Goal: Task Accomplishment & Management: Use online tool/utility

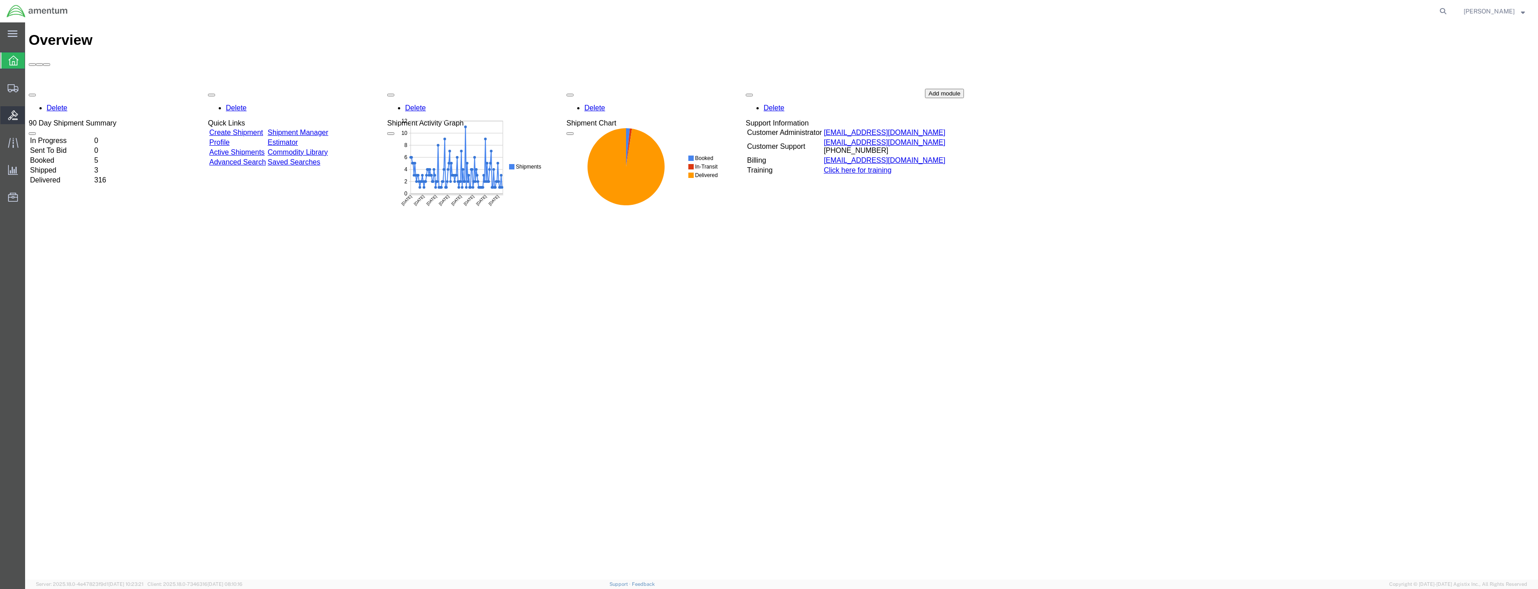
click at [19, 107] on div at bounding box center [12, 115] width 25 height 18
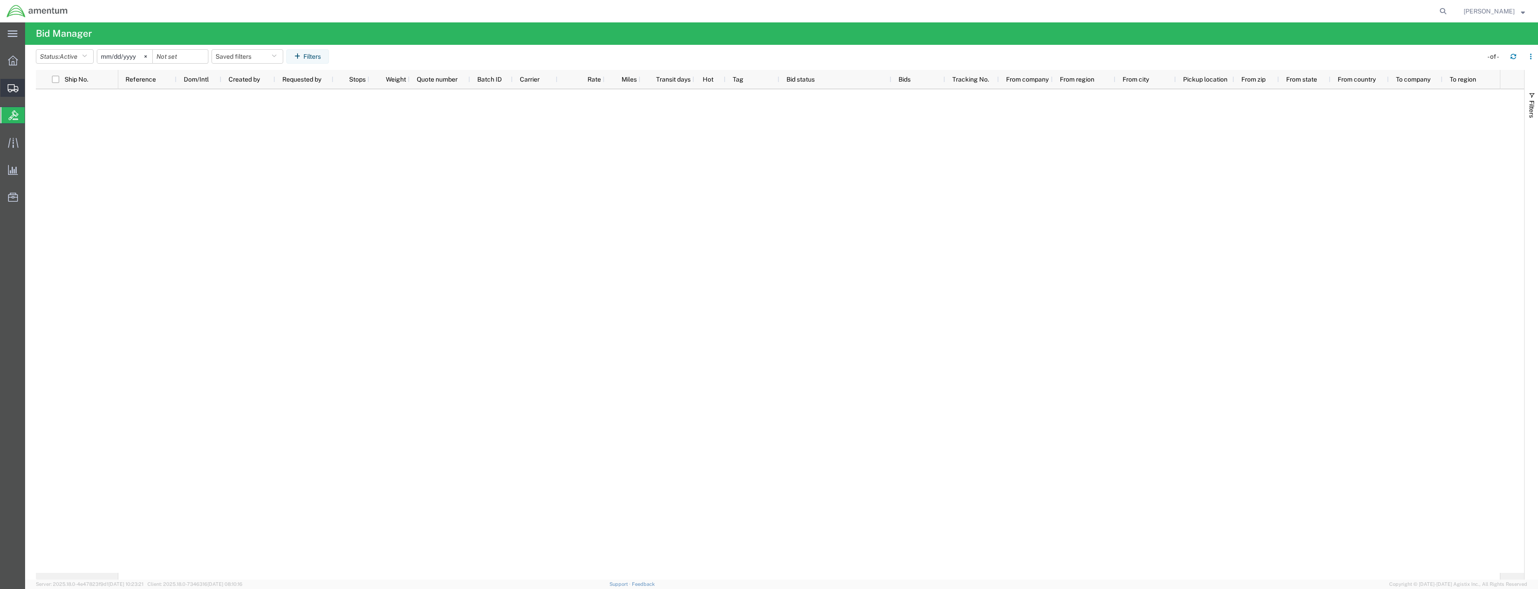
click at [19, 88] on div at bounding box center [12, 88] width 25 height 18
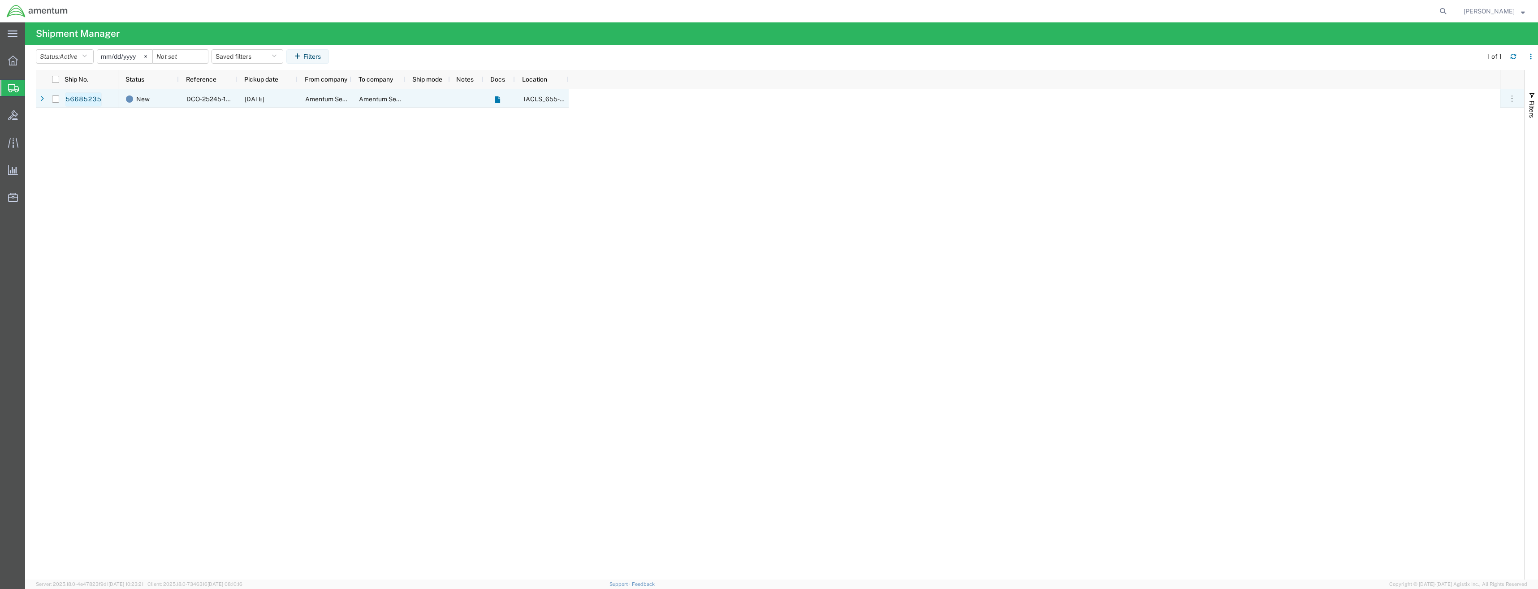
click at [76, 97] on link "56685235" at bounding box center [83, 99] width 37 height 14
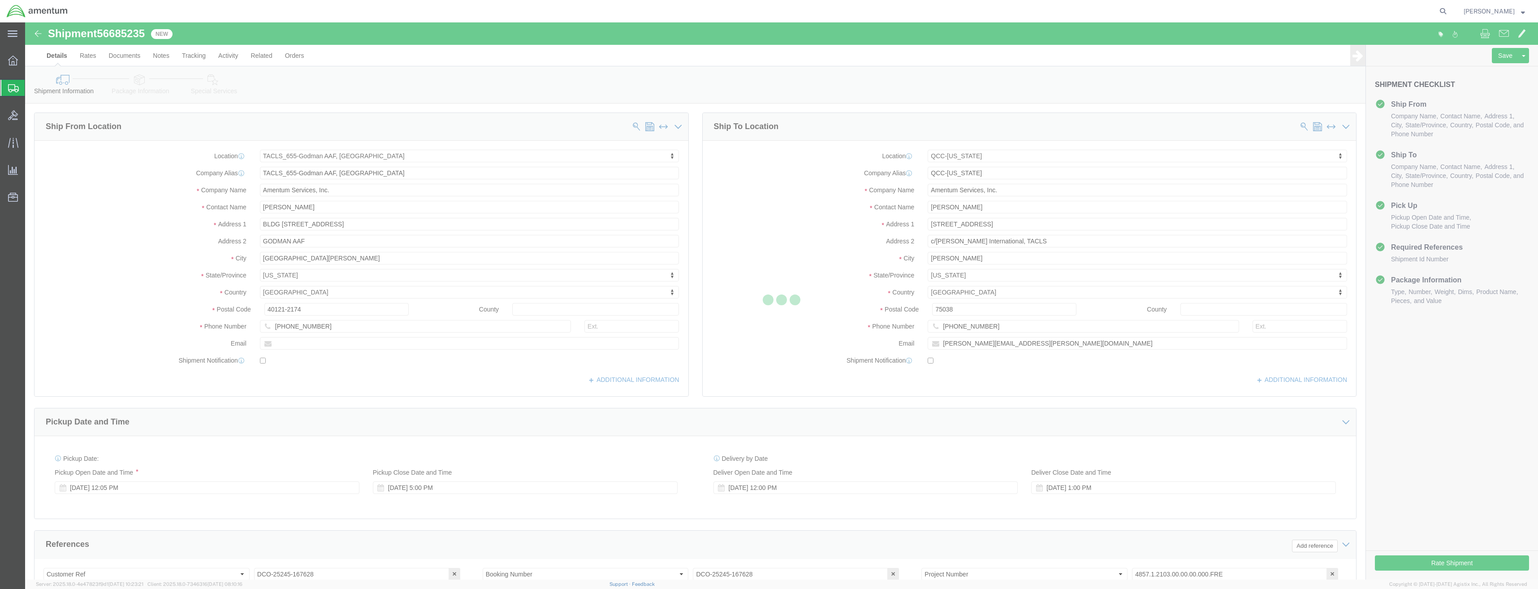
select select "42727"
select select "42668"
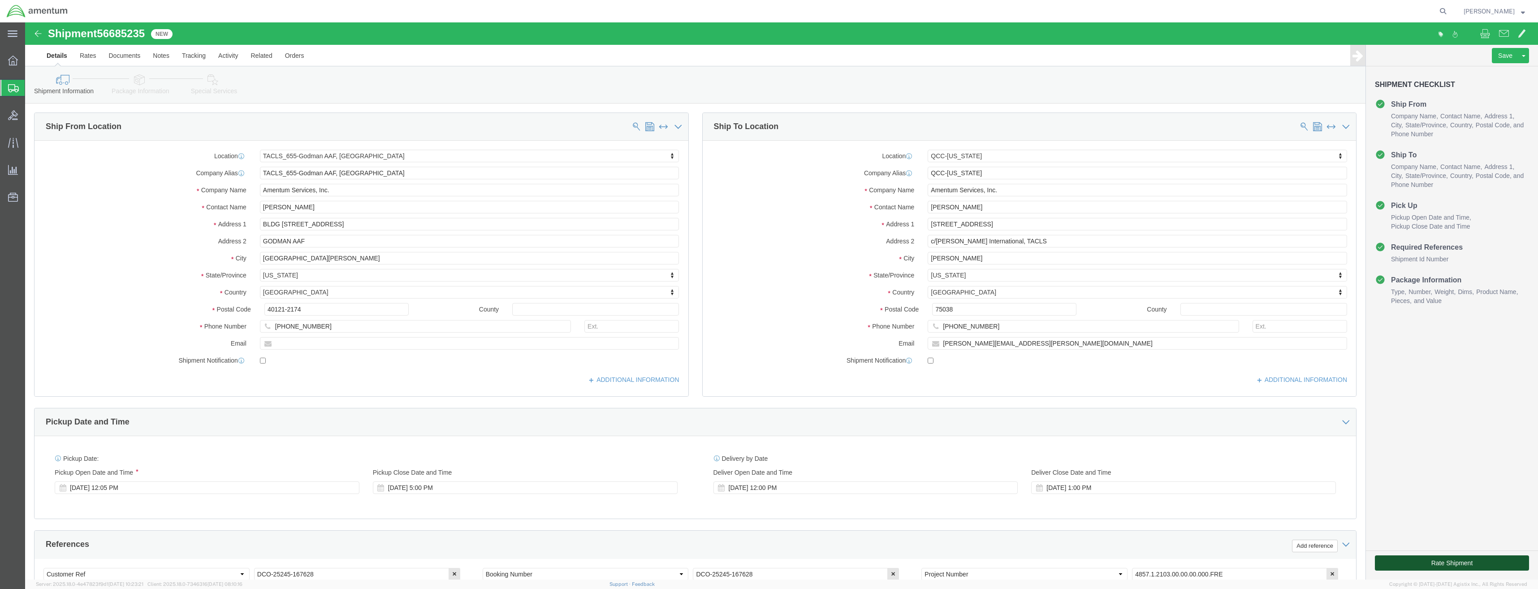
click button "Rate Shipment"
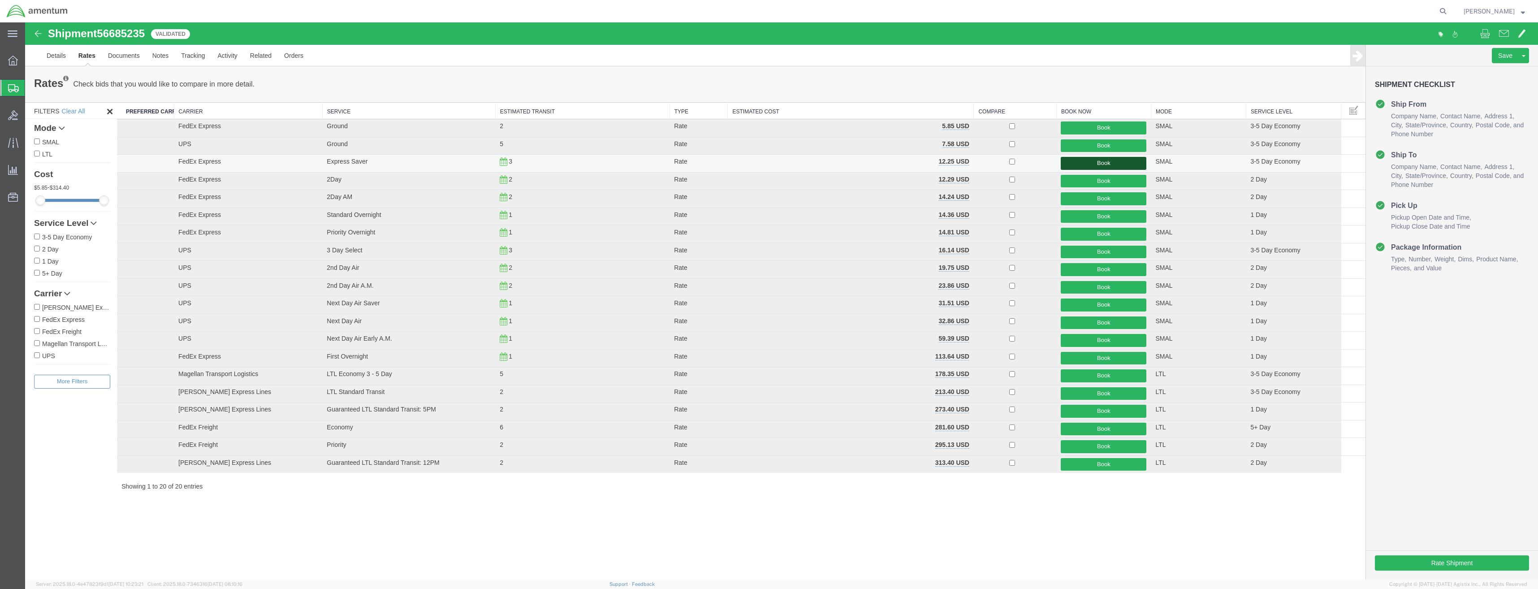
click at [1110, 165] on button "Book" at bounding box center [1104, 163] width 86 height 13
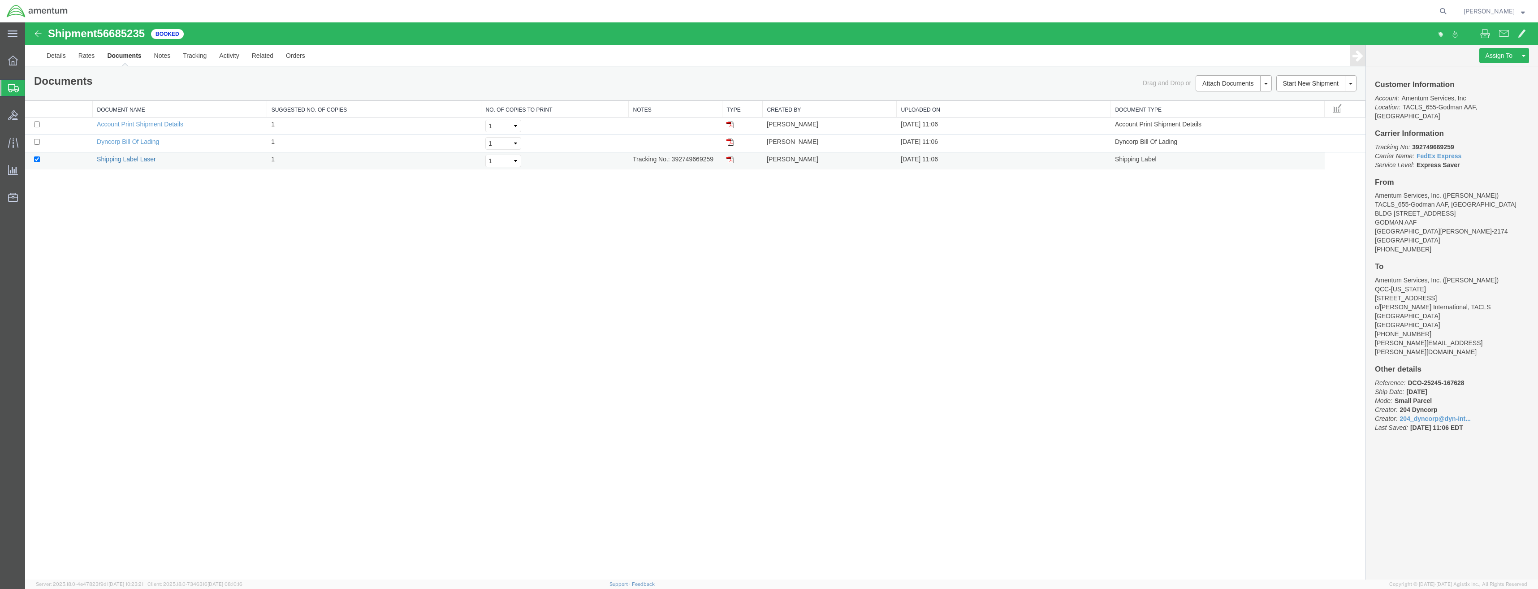
click at [140, 160] on link "Shipping Label Laser" at bounding box center [126, 158] width 59 height 7
